Goal: Transaction & Acquisition: Purchase product/service

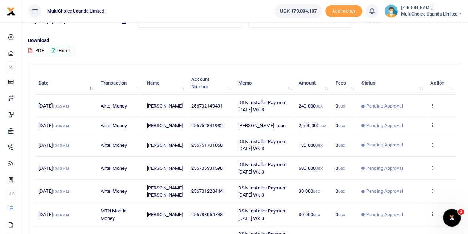
scroll to position [37, 0]
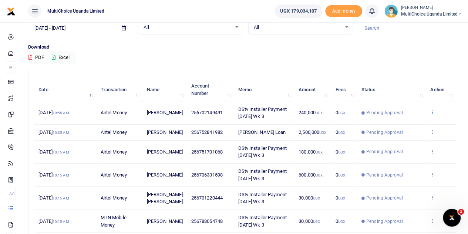
click at [432, 110] on icon at bounding box center [432, 111] width 5 height 5
click at [409, 122] on link "View details" at bounding box center [406, 125] width 58 height 10
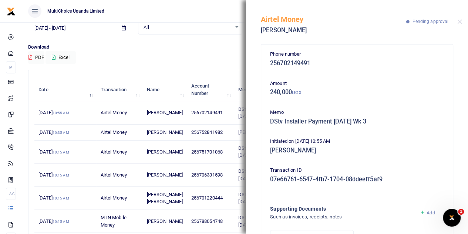
scroll to position [0, 0]
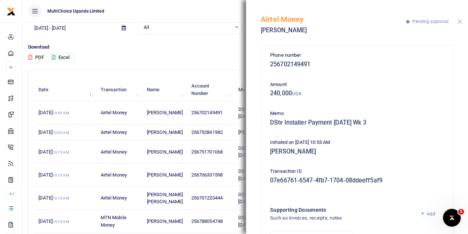
click at [460, 22] on button "Close" at bounding box center [459, 21] width 5 height 5
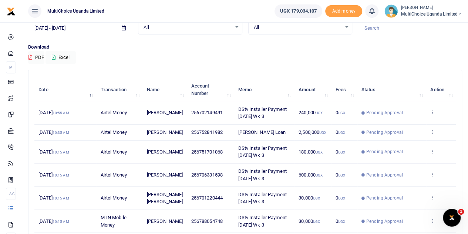
drag, startPoint x: 457, startPoint y: 0, endPoint x: 322, endPoint y: 59, distance: 146.5
click at [322, 59] on div "Download PDF Excel" at bounding box center [245, 53] width 434 height 20
click at [443, 13] on span "MultiChoice Uganda Limited" at bounding box center [431, 14] width 61 height 7
click at [430, 27] on link "Switch accounts" at bounding box center [434, 27] width 58 height 10
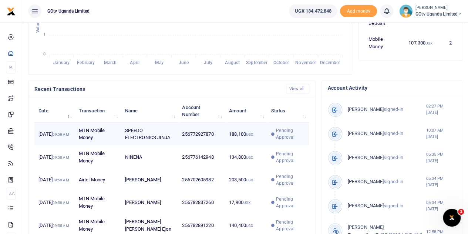
scroll to position [222, 0]
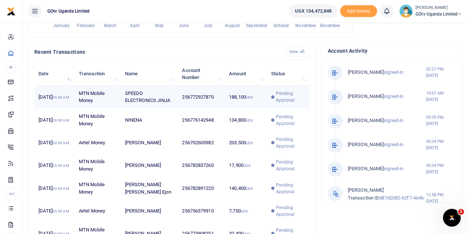
click at [282, 96] on span "Pending Approval" at bounding box center [290, 96] width 29 height 13
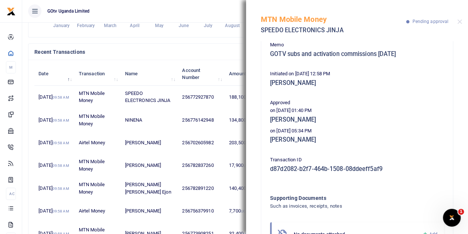
scroll to position [67, 0]
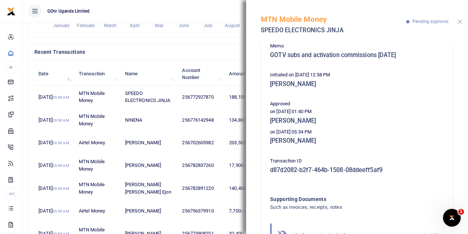
click at [459, 21] on button "Close" at bounding box center [459, 21] width 5 height 5
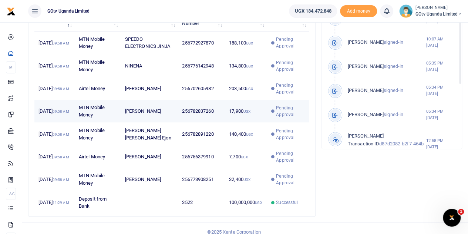
scroll to position [284, 0]
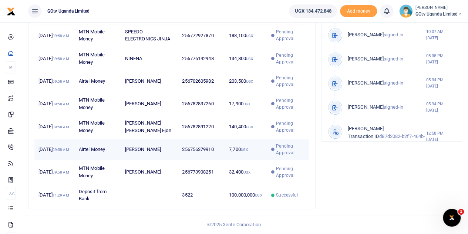
click at [281, 149] on span "Pending Approval" at bounding box center [290, 149] width 29 height 13
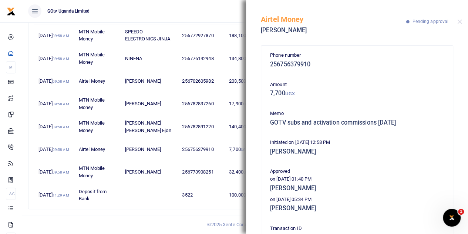
scroll to position [37, 0]
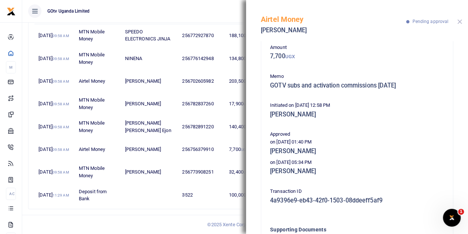
click at [459, 20] on button "Close" at bounding box center [459, 21] width 5 height 5
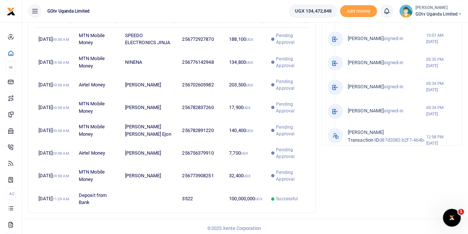
scroll to position [284, 0]
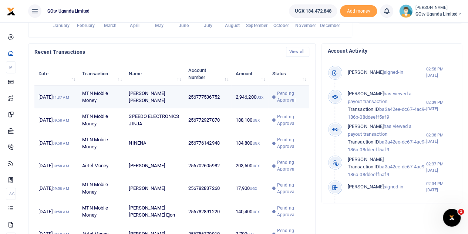
scroll to position [104, 86]
click at [284, 92] on span "Pending Approval" at bounding box center [291, 96] width 28 height 13
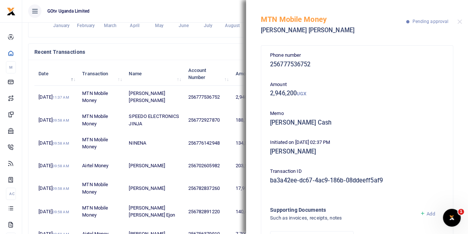
scroll to position [0, 0]
click at [457, 19] on div "MTN Mobile Money Simon Peter Nsozi Pending approval" at bounding box center [357, 20] width 222 height 41
click at [459, 20] on button "Close" at bounding box center [459, 21] width 5 height 5
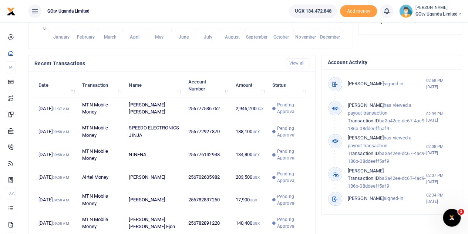
scroll to position [222, 0]
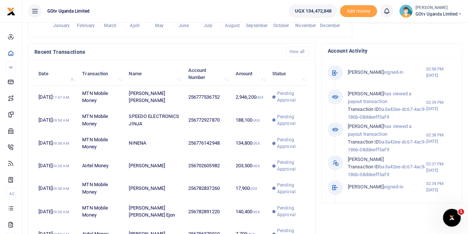
click at [416, 14] on span "GOtv Uganda Limited" at bounding box center [439, 14] width 47 height 7
click at [418, 27] on link "Switch accounts" at bounding box center [434, 27] width 58 height 10
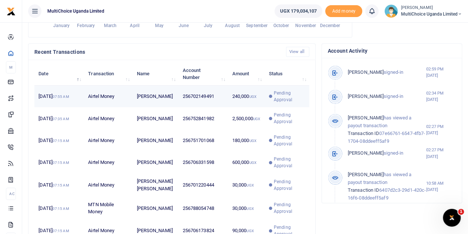
scroll to position [6, 6]
click at [279, 103] on span "Pending Approval" at bounding box center [289, 96] width 31 height 13
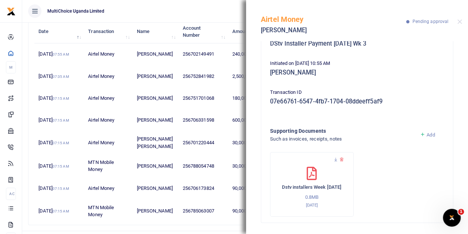
scroll to position [291, 0]
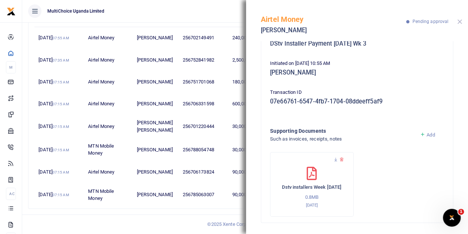
click at [458, 21] on button "Close" at bounding box center [459, 21] width 5 height 5
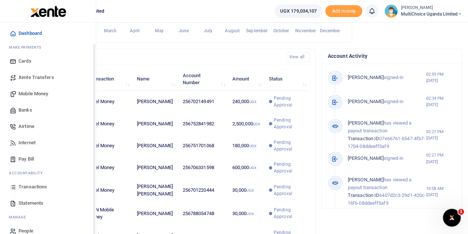
scroll to position [30, 0]
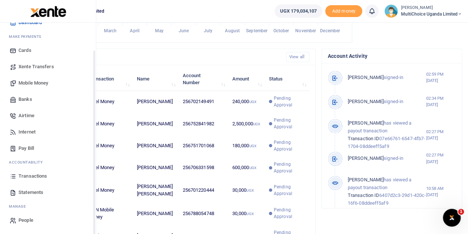
click at [27, 79] on span "Mobile Money" at bounding box center [34, 82] width 30 height 7
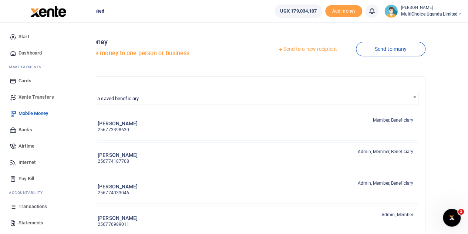
click at [28, 111] on span "Mobile Money" at bounding box center [34, 113] width 30 height 7
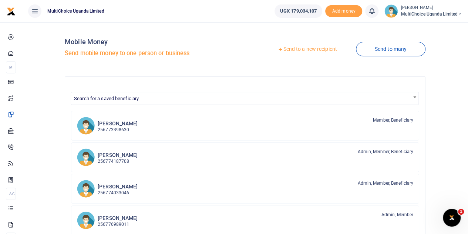
click at [319, 48] on link "Send to a new recipient" at bounding box center [307, 49] width 97 height 13
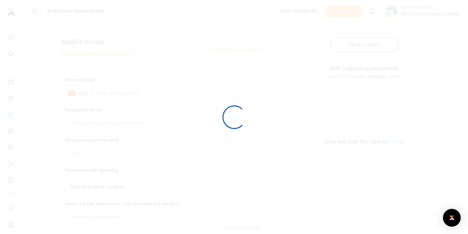
select select
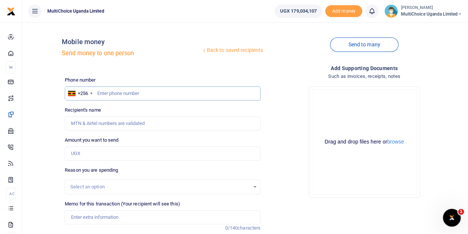
click at [143, 89] on input "text" at bounding box center [163, 93] width 196 height 14
type input "0784870968"
type input "Patricia Nakazzi Kigula"
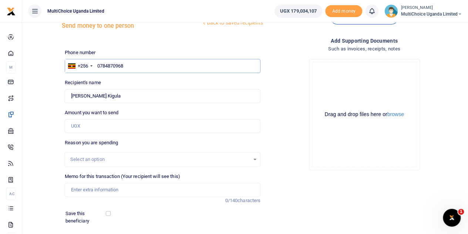
scroll to position [37, 0]
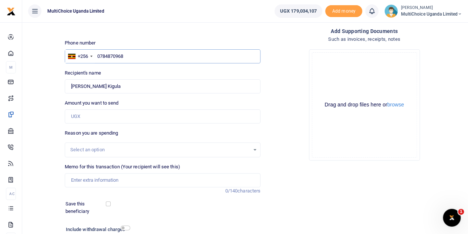
type input "0784870968"
click at [99, 114] on input "Amount you want to send" at bounding box center [163, 116] width 196 height 14
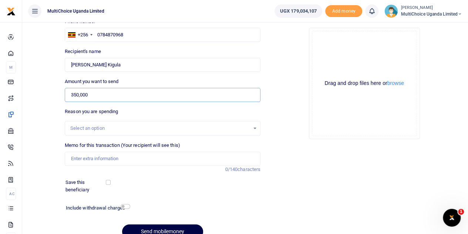
scroll to position [74, 0]
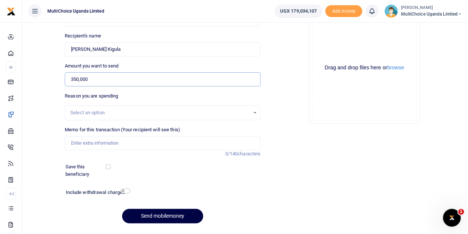
type input "350,000"
click at [110, 144] on input "Memo for this transaction (Your recipient will see this)" at bounding box center [163, 143] width 196 height 14
type input "Mubende Mityana Trade Visit"
click at [283, 142] on div "Add supporting Documents Such as invoices, receipts, notes Drop your files here…" at bounding box center [365, 109] width 202 height 239
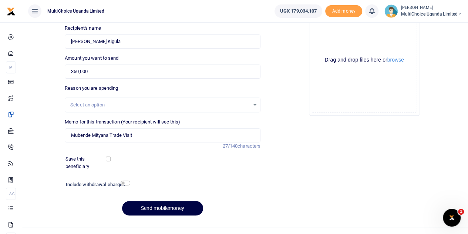
scroll to position [93, 0]
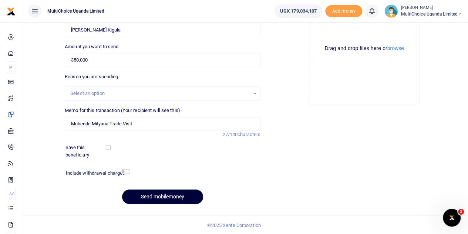
click at [158, 194] on button "Send mobilemoney" at bounding box center [162, 196] width 81 height 14
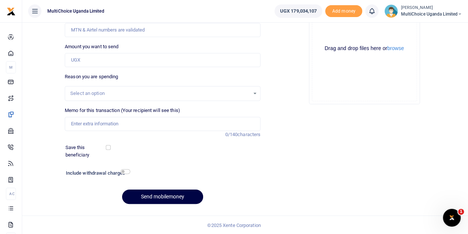
click at [257, 182] on div "Phone number +256 [GEOGRAPHIC_DATA] +256 Phone is required. Recipient's name Na…" at bounding box center [163, 96] width 202 height 227
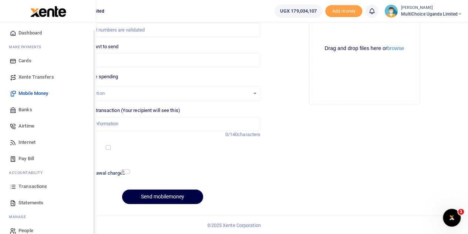
scroll to position [30, 0]
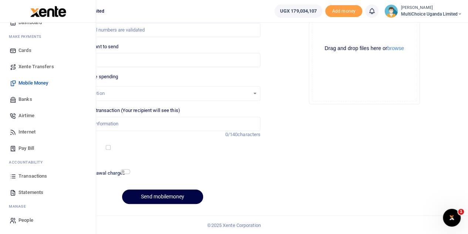
click at [25, 173] on span "Transactions" at bounding box center [33, 175] width 29 height 7
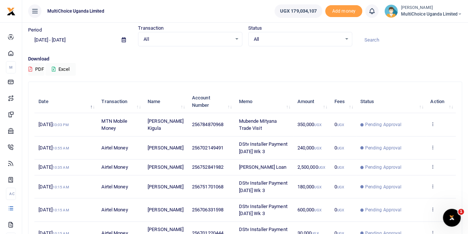
scroll to position [74, 0]
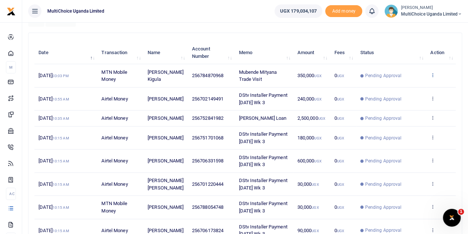
click at [434, 75] on icon at bounding box center [432, 74] width 5 height 5
click at [409, 86] on link "View details" at bounding box center [406, 88] width 58 height 10
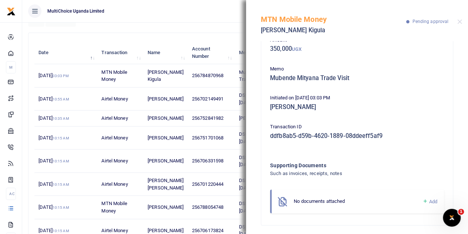
scroll to position [47, 0]
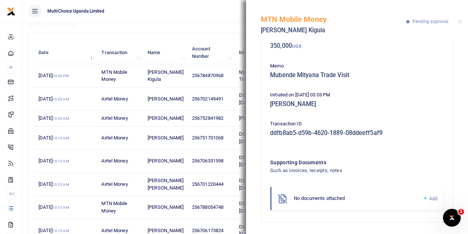
click at [422, 197] on icon at bounding box center [425, 198] width 6 height 7
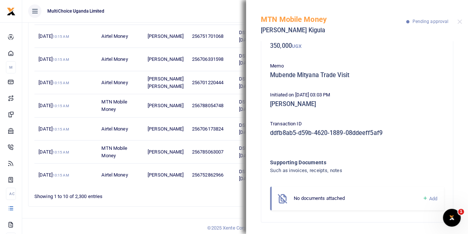
scroll to position [184, 0]
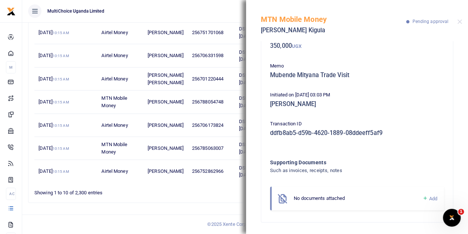
click at [422, 199] on icon at bounding box center [425, 198] width 6 height 7
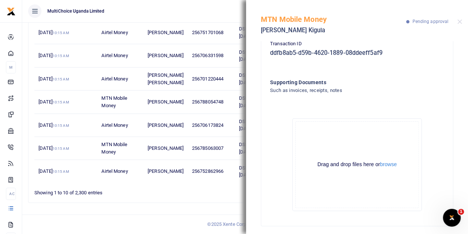
scroll to position [131, 0]
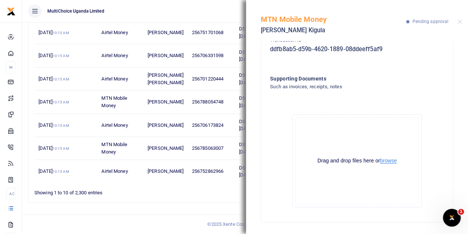
click at [394, 161] on button "browse" at bounding box center [388, 161] width 17 height 6
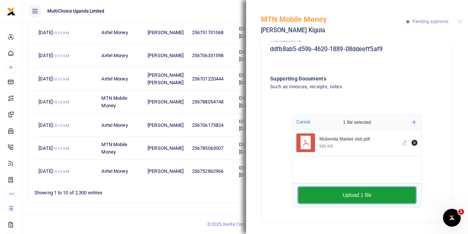
click at [353, 190] on button "Upload 1 file" at bounding box center [357, 195] width 118 height 16
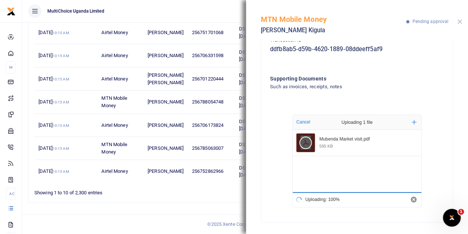
click at [459, 19] on button "Close" at bounding box center [459, 21] width 5 height 5
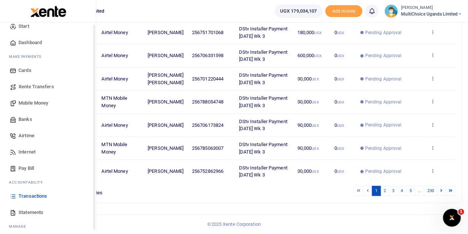
scroll to position [0, 0]
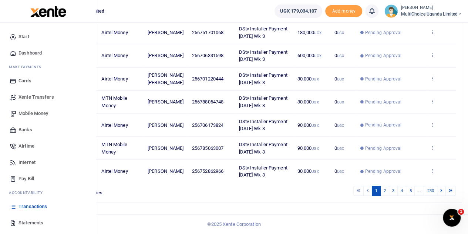
click at [29, 114] on span "Mobile Money" at bounding box center [34, 113] width 30 height 7
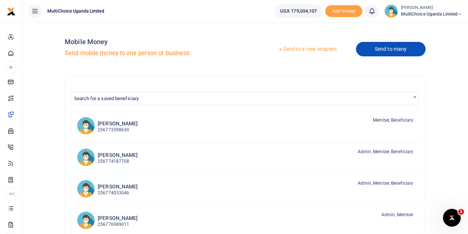
click at [380, 50] on link "Send to many" at bounding box center [391, 49] width 70 height 14
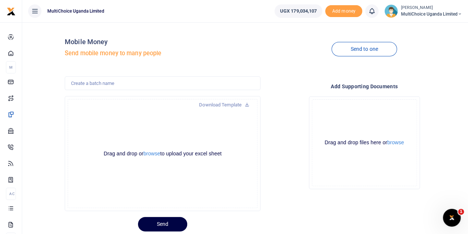
click at [225, 105] on div at bounding box center [234, 117] width 468 height 234
click at [225, 105] on link "Download Template" at bounding box center [224, 105] width 62 height 12
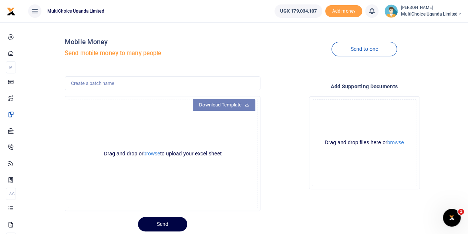
click at [225, 105] on link "Download Template" at bounding box center [224, 105] width 62 height 12
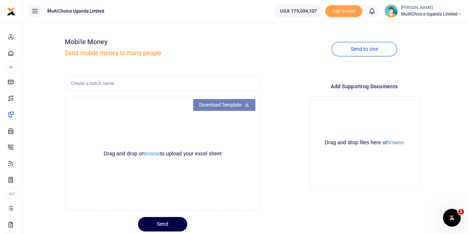
click at [225, 105] on link "Download Template" at bounding box center [224, 105] width 62 height 12
click at [279, 106] on div "Drop your files here Drag and drop files here or browse Powered by Uppy" at bounding box center [364, 142] width 196 height 104
click at [269, 181] on div "Drop your files here Drag and drop files here or browse Powered by Uppy" at bounding box center [364, 142] width 196 height 104
click at [157, 154] on button "browse" at bounding box center [152, 154] width 17 height 6
click at [459, 15] on icon at bounding box center [460, 13] width 4 height 5
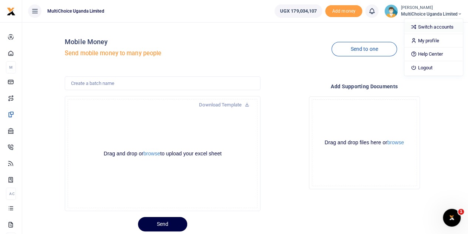
click at [448, 24] on link "Switch accounts" at bounding box center [434, 27] width 58 height 10
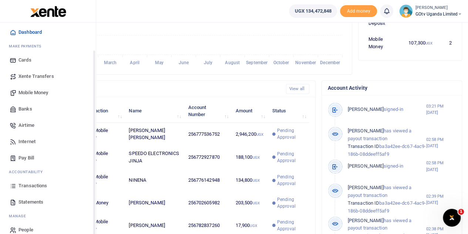
scroll to position [30, 0]
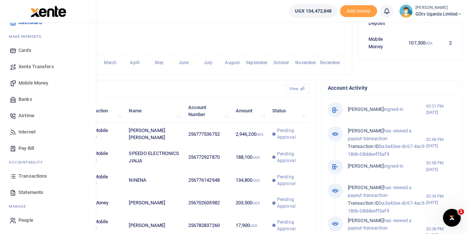
click at [39, 83] on span "Mobile Money" at bounding box center [34, 82] width 30 height 7
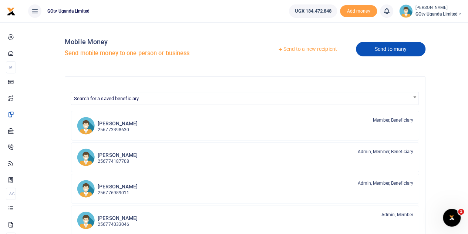
click at [389, 46] on link "Send to many" at bounding box center [391, 49] width 70 height 14
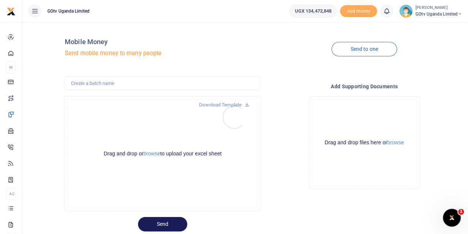
click at [155, 151] on div at bounding box center [234, 117] width 468 height 234
click at [155, 152] on button "browse" at bounding box center [152, 154] width 17 height 6
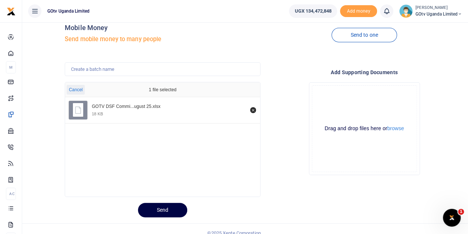
scroll to position [22, 0]
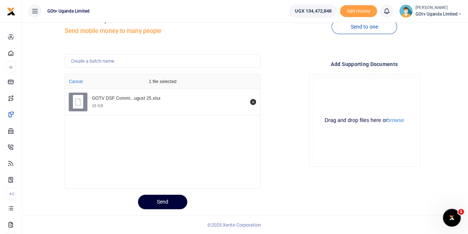
click at [170, 199] on button "Send" at bounding box center [162, 201] width 49 height 14
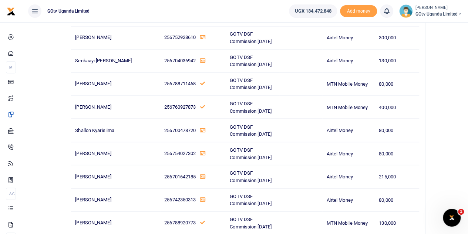
scroll to position [5157, 0]
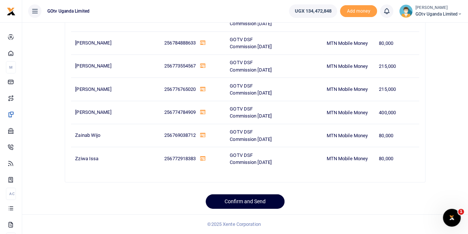
click at [259, 203] on button "Confirm and Send" at bounding box center [245, 201] width 79 height 14
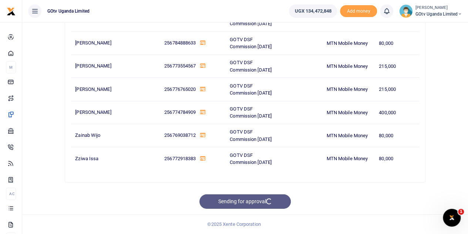
scroll to position [3909, 0]
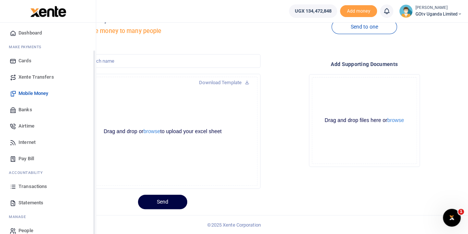
scroll to position [30, 0]
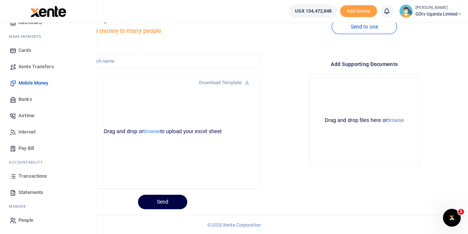
click at [33, 114] on span "Airtime" at bounding box center [27, 115] width 16 height 7
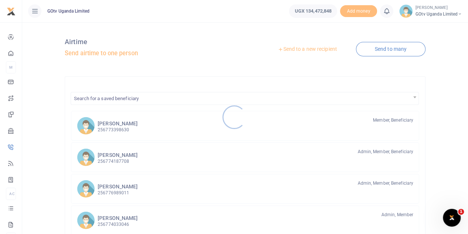
scroll to position [37, 0]
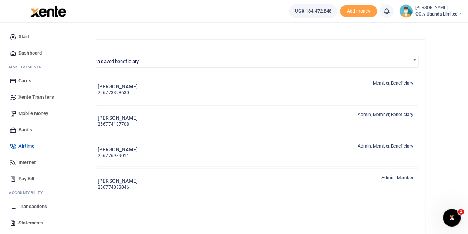
click at [30, 144] on span "Airtime" at bounding box center [27, 145] width 16 height 7
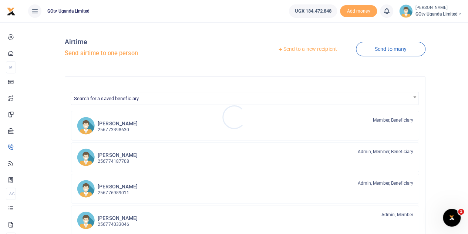
click at [400, 50] on div at bounding box center [234, 117] width 468 height 234
click at [400, 50] on link "Send to many" at bounding box center [391, 49] width 70 height 14
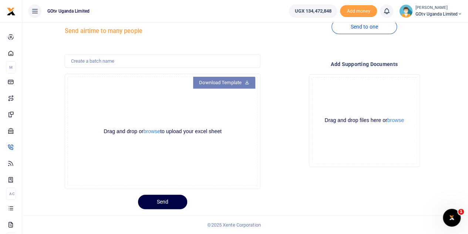
click at [245, 81] on icon at bounding box center [247, 81] width 5 height 5
click at [241, 83] on link "Download Template" at bounding box center [224, 83] width 62 height 12
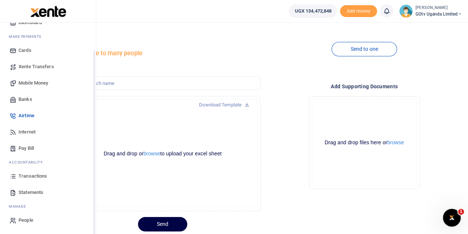
click at [23, 172] on span "Transactions" at bounding box center [33, 175] width 29 height 7
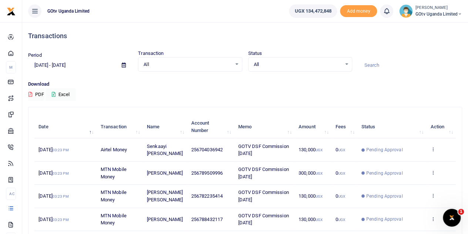
scroll to position [74, 0]
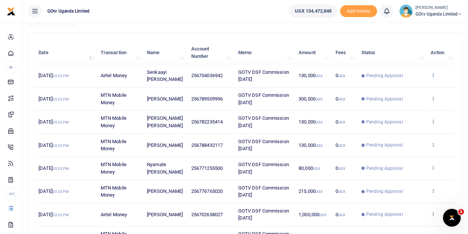
click at [434, 73] on icon at bounding box center [432, 74] width 5 height 5
click at [417, 89] on link "View details" at bounding box center [406, 88] width 58 height 10
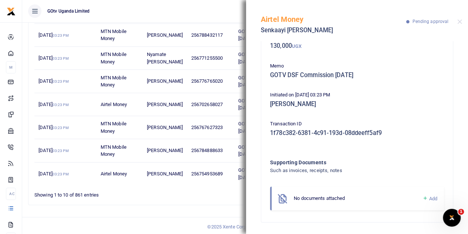
scroll to position [10, 0]
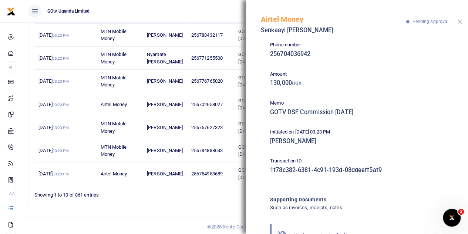
click at [462, 20] on button "Close" at bounding box center [459, 21] width 5 height 5
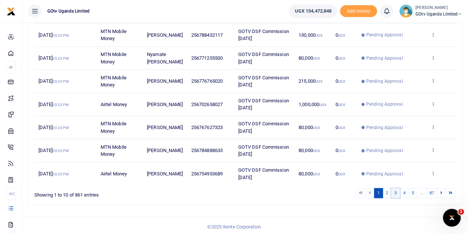
click at [396, 191] on link "3" at bounding box center [395, 193] width 9 height 10
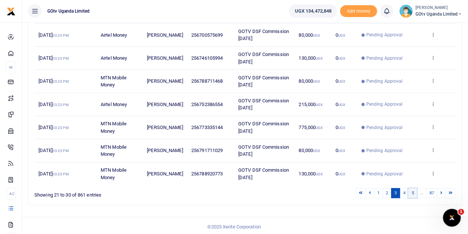
click at [412, 192] on link "5" at bounding box center [412, 193] width 9 height 10
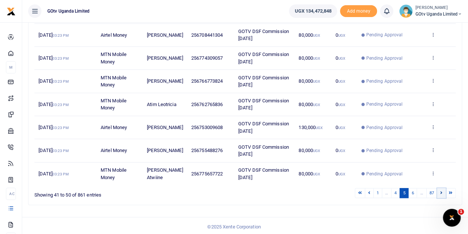
click at [441, 190] on icon at bounding box center [441, 192] width 2 height 4
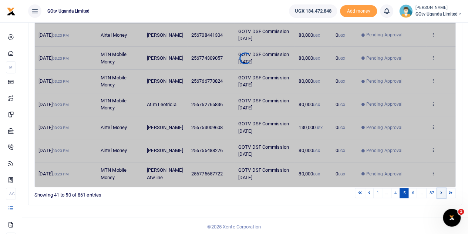
click at [441, 190] on icon at bounding box center [441, 192] width 2 height 4
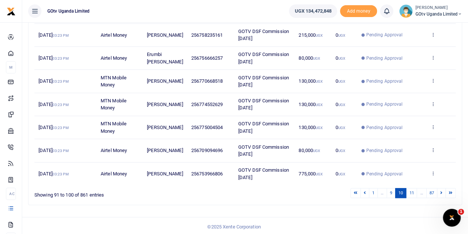
click at [441, 190] on icon at bounding box center [441, 192] width 2 height 4
click at [431, 124] on icon at bounding box center [432, 126] width 5 height 5
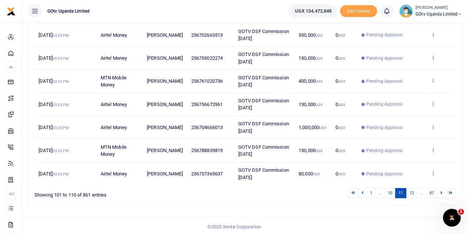
scroll to position [23, 0]
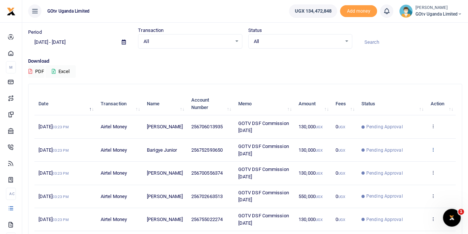
click at [433, 148] on icon at bounding box center [432, 149] width 5 height 5
click at [415, 159] on link "View details" at bounding box center [406, 162] width 58 height 10
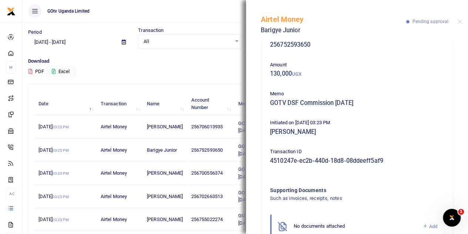
scroll to position [0, 0]
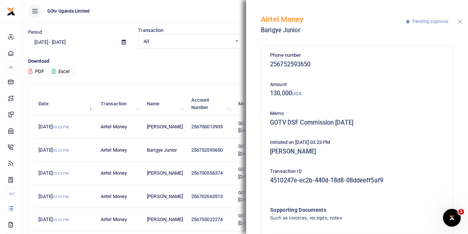
click at [458, 20] on button "Close" at bounding box center [459, 21] width 5 height 5
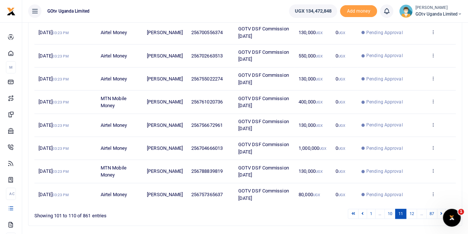
scroll to position [184, 0]
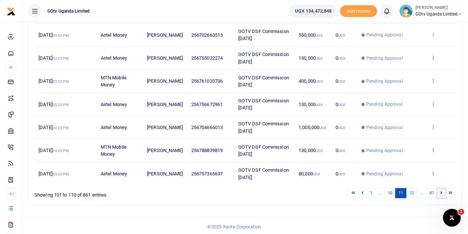
click at [440, 190] on link at bounding box center [441, 193] width 9 height 10
click at [440, 198] on link at bounding box center [441, 193] width 9 height 10
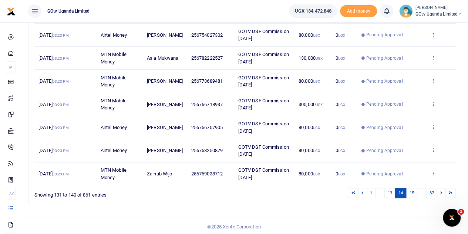
click at [440, 198] on div "Search: Date Transaction Name Account Number Memo Amount Fees Status Action 10t…" at bounding box center [245, 63] width 433 height 281
click at [440, 191] on link at bounding box center [441, 193] width 9 height 10
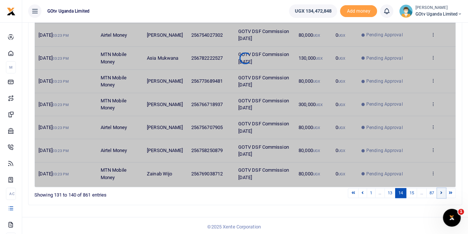
click at [440, 191] on link at bounding box center [441, 193] width 9 height 10
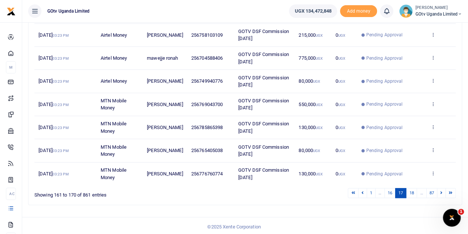
click at [440, 191] on link at bounding box center [441, 193] width 9 height 10
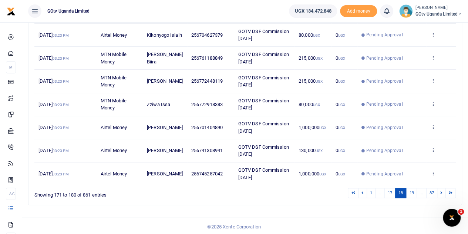
click at [440, 191] on link at bounding box center [441, 193] width 9 height 10
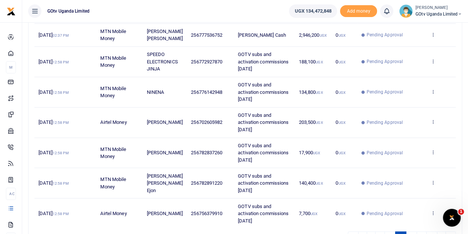
scroll to position [189, 0]
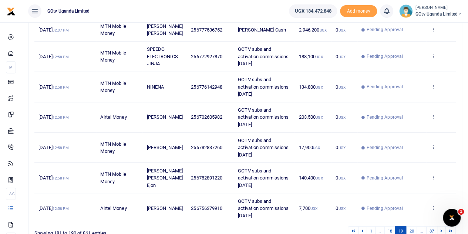
click at [440, 193] on td "View details Send again" at bounding box center [441, 208] width 30 height 30
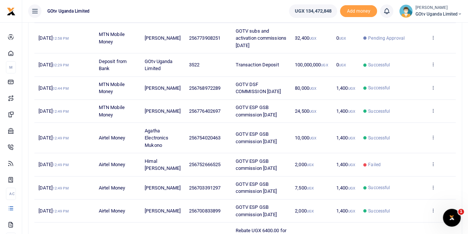
scroll to position [78, 0]
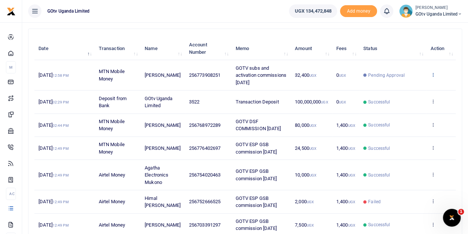
click at [432, 74] on icon at bounding box center [432, 74] width 5 height 5
click at [409, 87] on link "View details" at bounding box center [406, 87] width 58 height 10
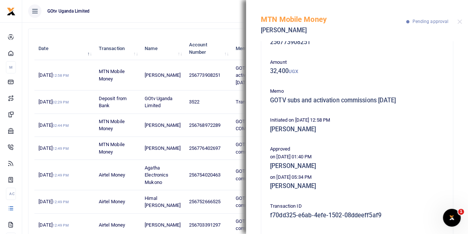
scroll to position [37, 0]
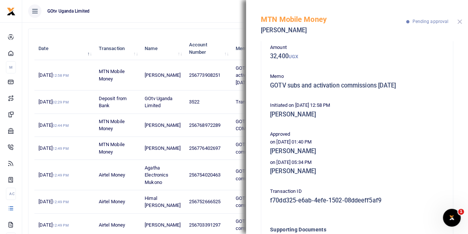
click at [460, 23] on button "Close" at bounding box center [459, 21] width 5 height 5
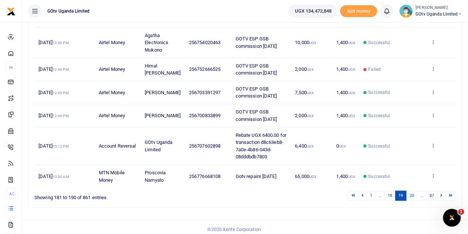
scroll to position [213, 0]
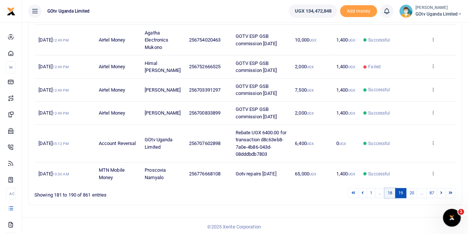
click at [390, 190] on link "18" at bounding box center [390, 193] width 11 height 10
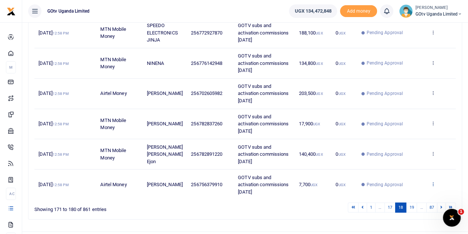
click at [433, 181] on icon at bounding box center [432, 183] width 5 height 5
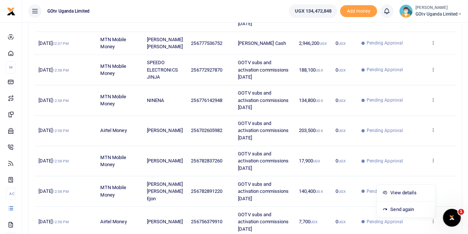
scroll to position [139, 0]
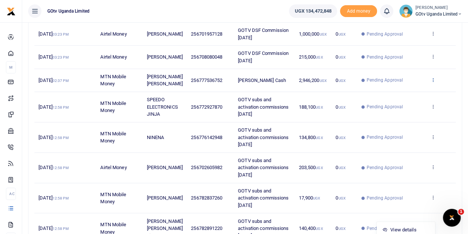
click at [434, 80] on icon at bounding box center [432, 79] width 5 height 5
click at [410, 89] on link "View details" at bounding box center [406, 92] width 58 height 10
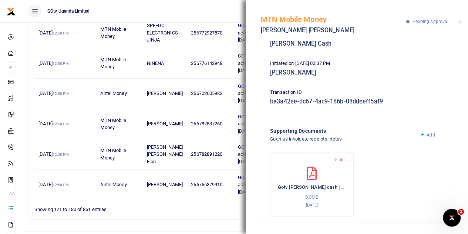
scroll to position [5, 0]
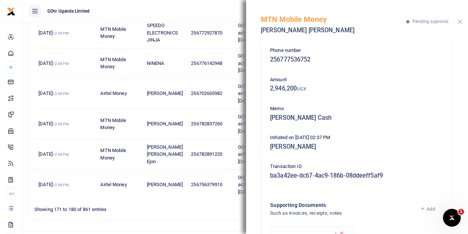
click at [460, 22] on button "Close" at bounding box center [459, 21] width 5 height 5
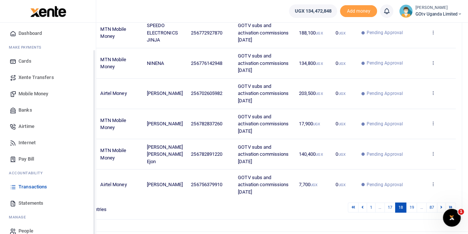
scroll to position [30, 0]
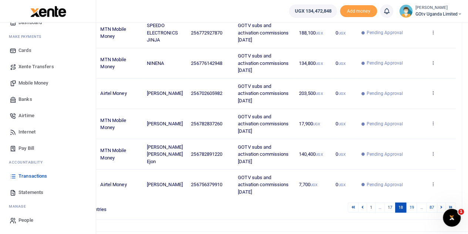
click at [29, 116] on span "Airtime" at bounding box center [27, 115] width 16 height 7
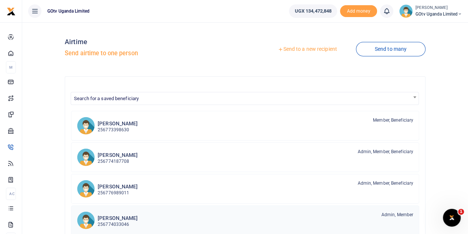
click at [307, 209] on link "Mark Kayigwa 256774033046 Admin, Member" at bounding box center [245, 220] width 348 height 30
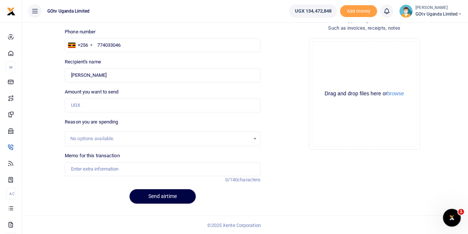
scroll to position [11, 0]
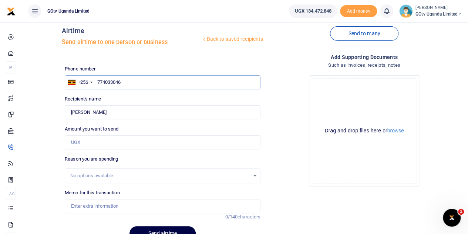
drag, startPoint x: 183, startPoint y: 86, endPoint x: 56, endPoint y: 85, distance: 127.3
click at [56, 85] on div "Back to saved recipients Airtime Send airtime to one person or business Send to…" at bounding box center [245, 131] width 440 height 229
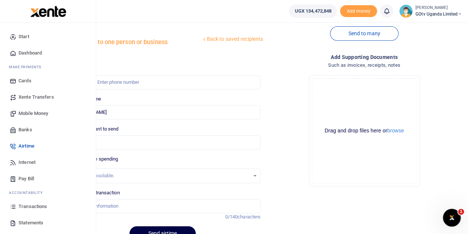
click at [24, 146] on span "Airtime" at bounding box center [27, 145] width 16 height 7
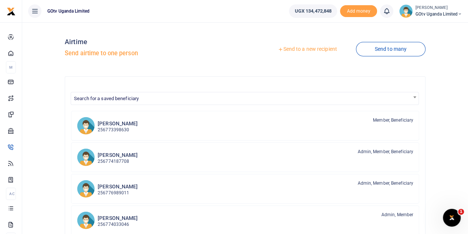
click at [280, 49] on link "Send to a new recipient" at bounding box center [307, 49] width 97 height 13
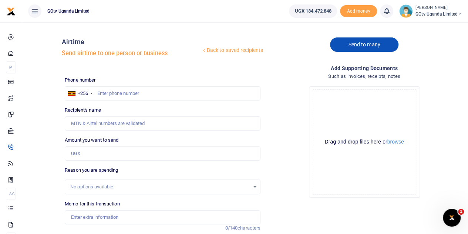
click at [356, 44] on link "Send to many" at bounding box center [364, 44] width 68 height 14
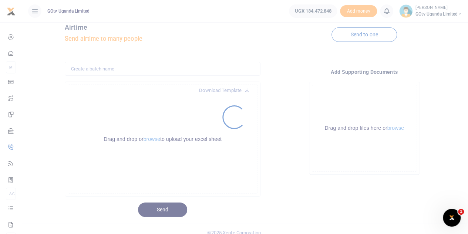
scroll to position [22, 0]
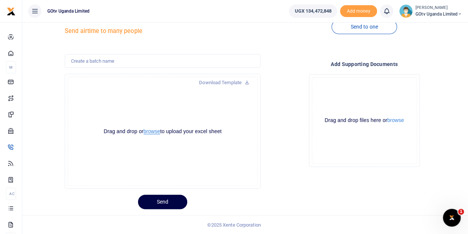
click at [152, 131] on button "browse" at bounding box center [152, 131] width 17 height 6
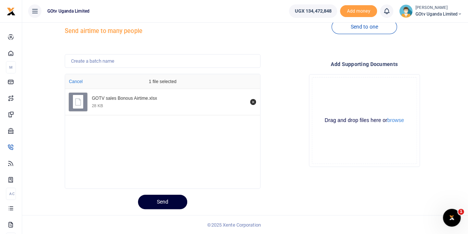
click at [165, 201] on button "Send" at bounding box center [162, 201] width 49 height 14
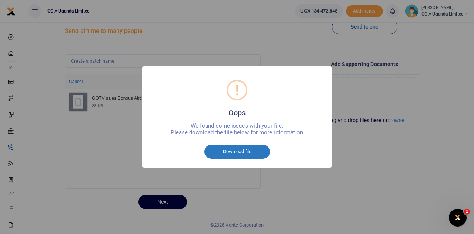
click at [222, 151] on button "Download file" at bounding box center [237, 151] width 66 height 14
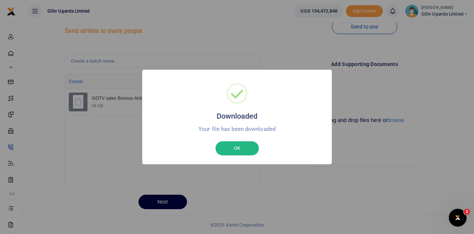
click at [113, 157] on div "Downloaded × Your file has been downloaded OK No Cancel" at bounding box center [237, 117] width 474 height 234
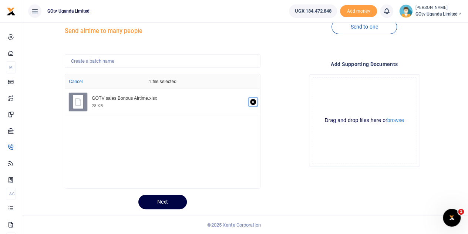
click at [255, 103] on icon "Remove file" at bounding box center [253, 102] width 6 height 6
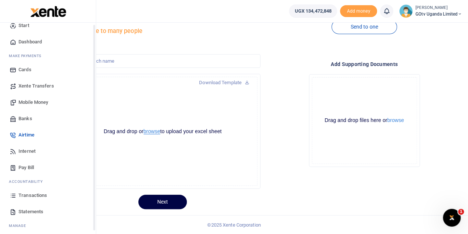
scroll to position [30, 0]
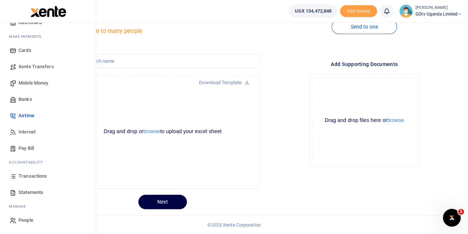
click at [29, 178] on span "Transactions" at bounding box center [33, 175] width 29 height 7
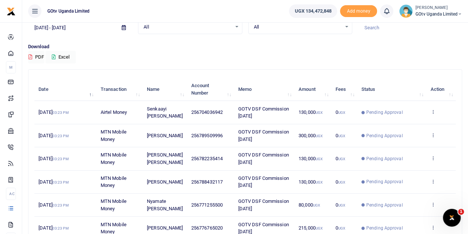
scroll to position [74, 0]
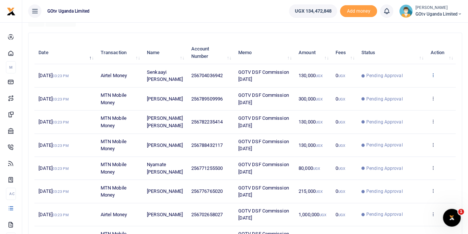
click at [432, 74] on icon at bounding box center [432, 74] width 5 height 5
click at [418, 84] on link "View details" at bounding box center [406, 88] width 58 height 10
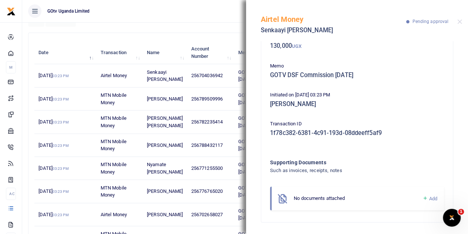
scroll to position [0, 0]
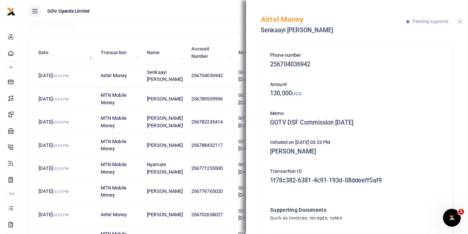
click at [460, 20] on button "Close" at bounding box center [459, 21] width 5 height 5
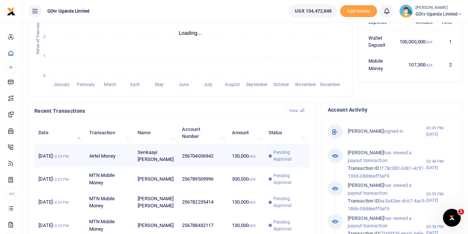
scroll to position [185, 0]
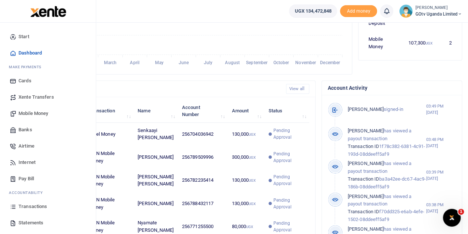
click at [36, 111] on span "Mobile Money" at bounding box center [34, 113] width 30 height 7
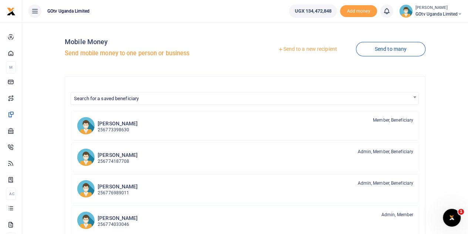
scroll to position [74, 0]
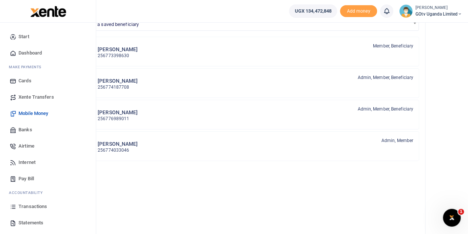
click at [23, 146] on span "Airtime" at bounding box center [27, 145] width 16 height 7
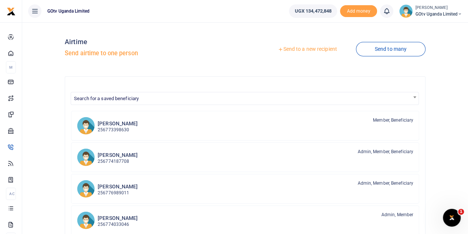
click at [387, 46] on link "Send to many" at bounding box center [391, 49] width 70 height 14
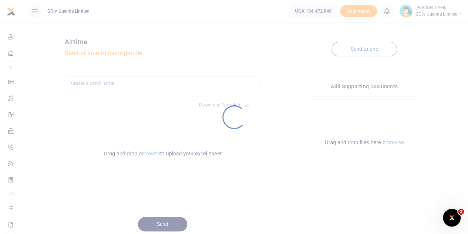
scroll to position [22, 0]
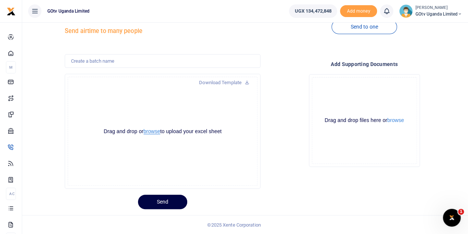
click at [152, 131] on button "browse" at bounding box center [152, 131] width 17 height 6
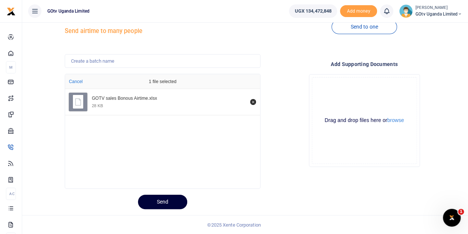
click at [167, 205] on button "Send" at bounding box center [162, 201] width 49 height 14
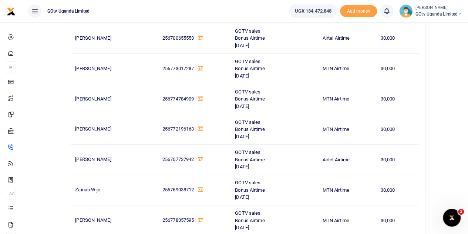
scroll to position [13731, 0]
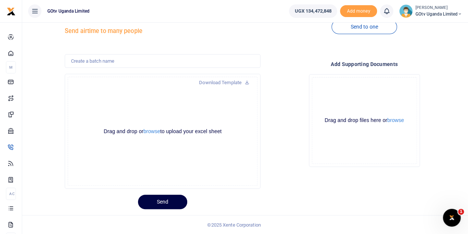
drag, startPoint x: 215, startPoint y: 175, endPoint x: 196, endPoint y: 172, distance: 19.1
click at [214, 175] on div "Drag and drop or browse to upload your excel sheet Powered by Uppy" at bounding box center [163, 131] width 190 height 109
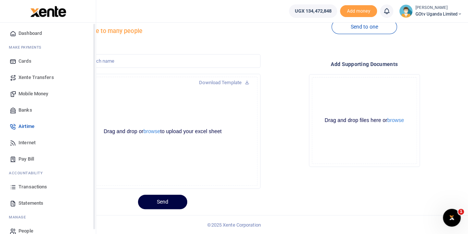
scroll to position [30, 0]
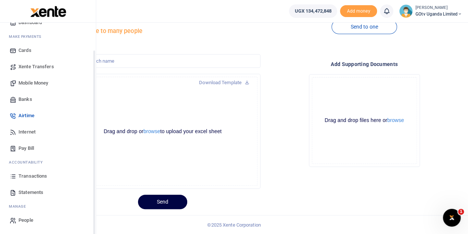
click at [33, 176] on span "Transactions" at bounding box center [33, 175] width 29 height 7
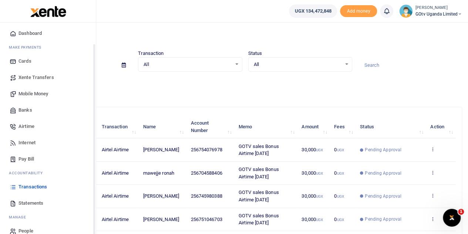
scroll to position [30, 0]
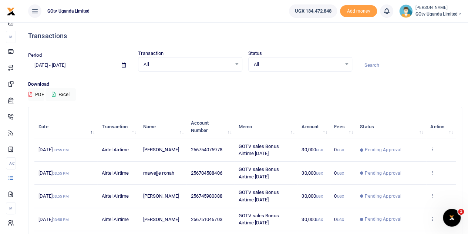
click at [348, 66] on div "All Select an option..." at bounding box center [300, 64] width 103 height 8
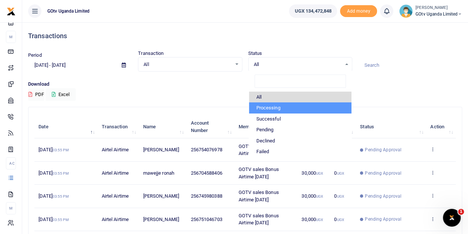
click at [269, 110] on li "Processing" at bounding box center [300, 107] width 103 height 11
select select "PROCESSING"
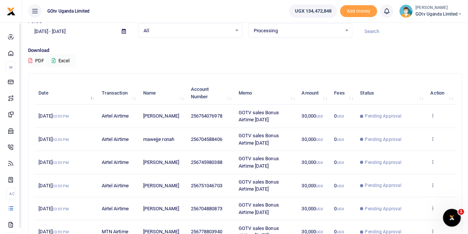
scroll to position [0, 0]
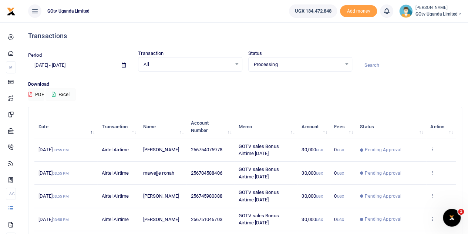
click at [57, 93] on button "Excel" at bounding box center [61, 94] width 30 height 13
click at [450, 13] on span "GOtv Uganda Limited" at bounding box center [439, 14] width 47 height 7
click at [436, 24] on link "Switch accounts" at bounding box center [434, 27] width 58 height 10
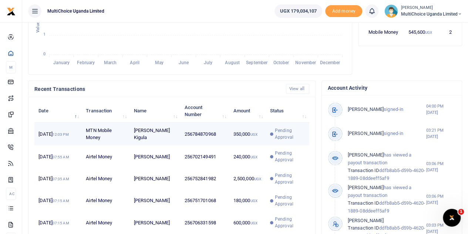
scroll to position [6, 6]
click at [286, 140] on span "Pending Approval" at bounding box center [290, 133] width 30 height 13
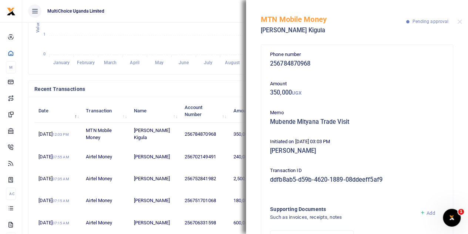
scroll to position [0, 0]
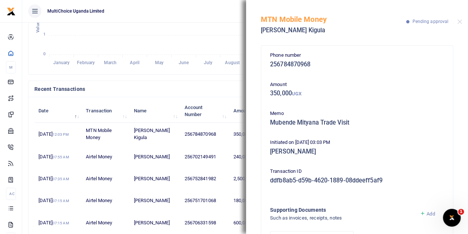
click at [461, 19] on div "MTN Mobile Money [PERSON_NAME] Pending approval" at bounding box center [357, 20] width 222 height 41
click at [457, 20] on button "Close" at bounding box center [459, 21] width 5 height 5
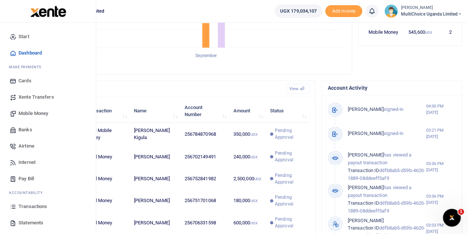
click at [32, 206] on span "Transactions" at bounding box center [33, 205] width 29 height 7
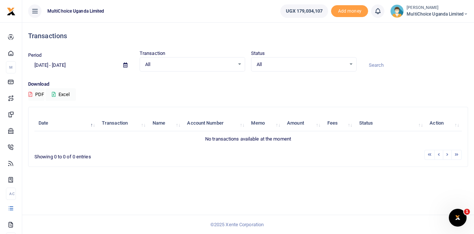
click at [351, 64] on div "All Select an option..." at bounding box center [303, 64] width 105 height 8
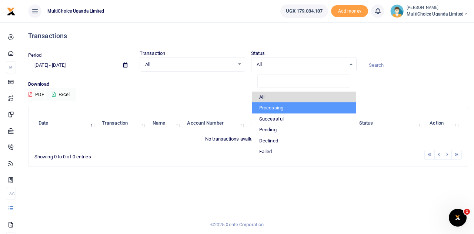
click at [281, 105] on li "Processing" at bounding box center [304, 107] width 104 height 11
select select "PROCESSING"
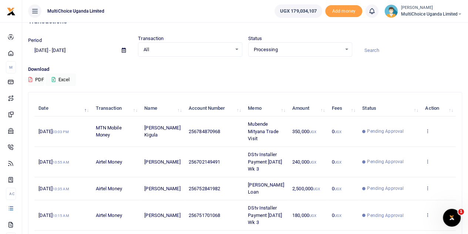
scroll to position [37, 0]
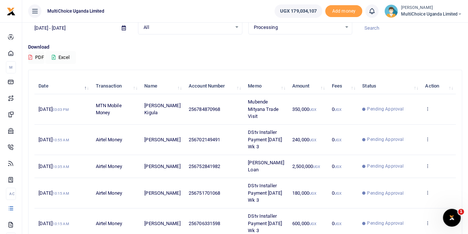
click at [56, 56] on button "Excel" at bounding box center [61, 57] width 30 height 13
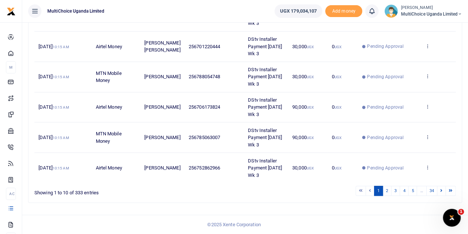
scroll to position [296, 0]
click at [427, 104] on icon at bounding box center [427, 106] width 5 height 5
click at [406, 160] on link "View details" at bounding box center [400, 165] width 58 height 10
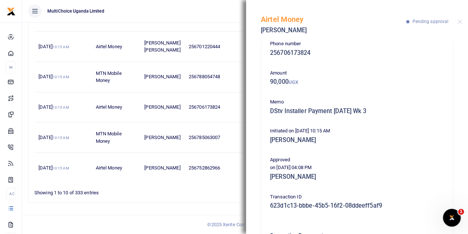
scroll to position [0, 0]
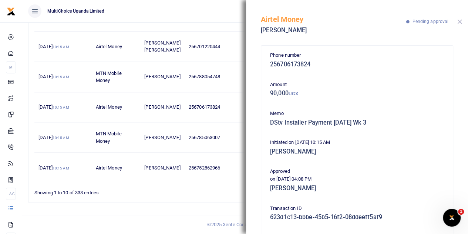
click at [460, 23] on button "Close" at bounding box center [459, 21] width 5 height 5
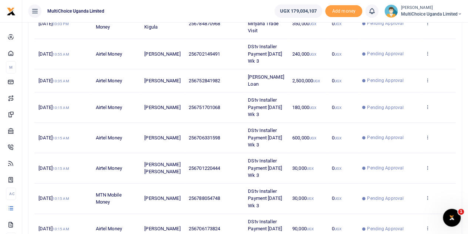
scroll to position [111, 0]
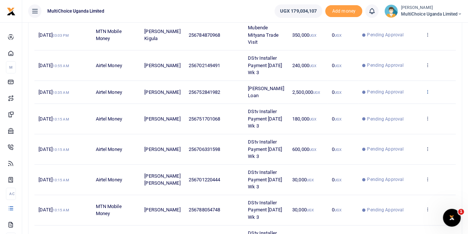
click at [425, 94] on icon at bounding box center [427, 91] width 5 height 5
click at [404, 115] on link "View details" at bounding box center [400, 114] width 58 height 10
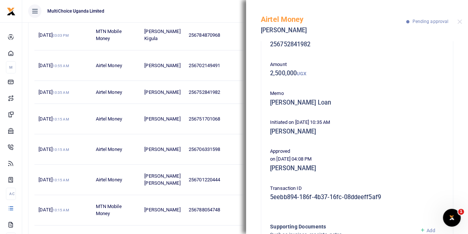
scroll to position [37, 0]
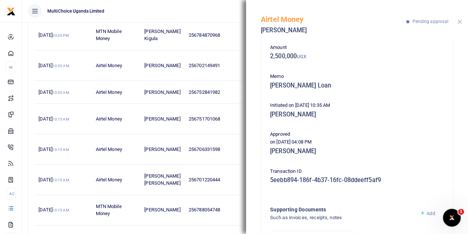
click at [460, 20] on button "Close" at bounding box center [459, 21] width 5 height 5
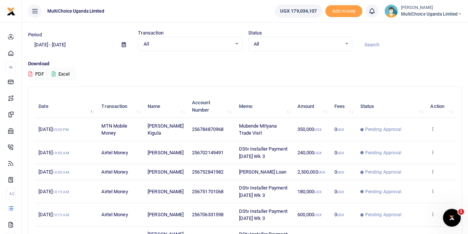
scroll to position [37, 0]
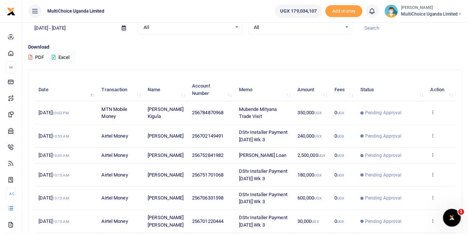
click at [432, 111] on icon at bounding box center [432, 111] width 5 height 5
click at [412, 123] on link "View details" at bounding box center [406, 125] width 58 height 10
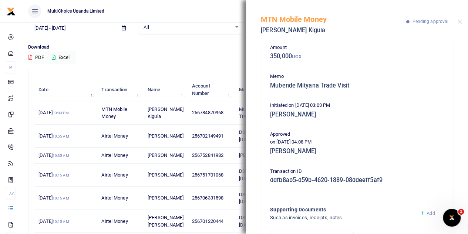
click at [463, 16] on div "MTN Mobile Money [PERSON_NAME] Pending approval" at bounding box center [357, 20] width 222 height 41
click at [461, 21] on button "Close" at bounding box center [459, 21] width 5 height 5
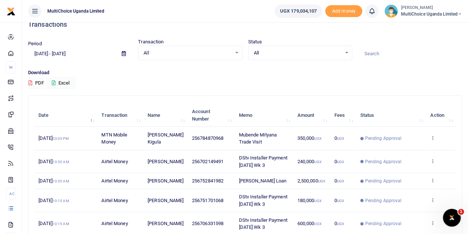
scroll to position [0, 0]
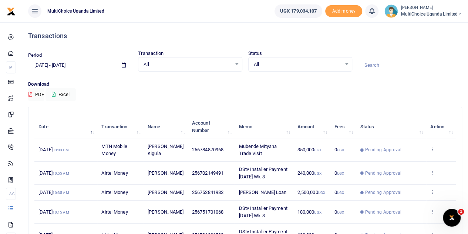
click at [435, 12] on span "MultiChoice Uganda Limited" at bounding box center [431, 14] width 61 height 7
click at [432, 27] on link "Switch accounts" at bounding box center [434, 27] width 58 height 10
